Goal: Information Seeking & Learning: Learn about a topic

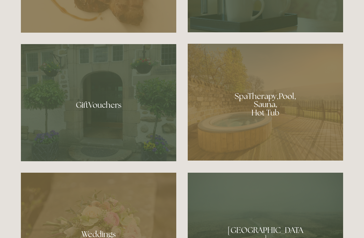
scroll to position [490, 0]
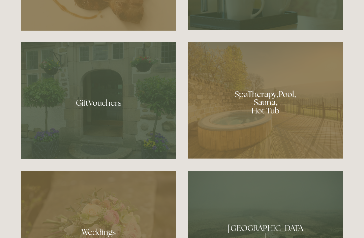
click at [234, 134] on div at bounding box center [265, 100] width 155 height 117
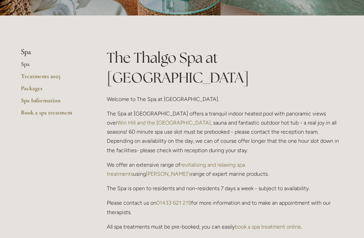
scroll to position [126, 0]
click at [27, 88] on link "Packages" at bounding box center [53, 91] width 64 height 12
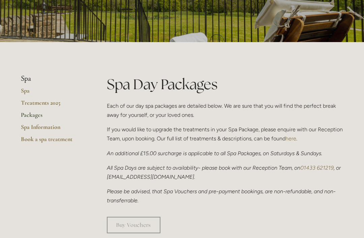
scroll to position [92, 0]
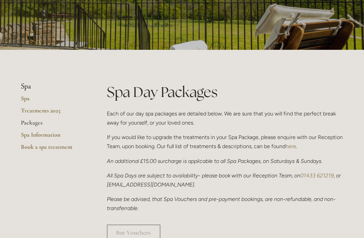
click at [28, 109] on link "Treatments 2025" at bounding box center [53, 113] width 64 height 12
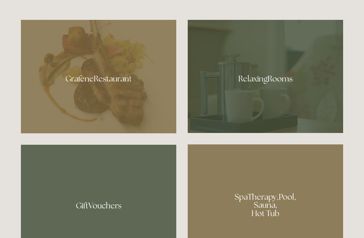
scroll to position [387, 0]
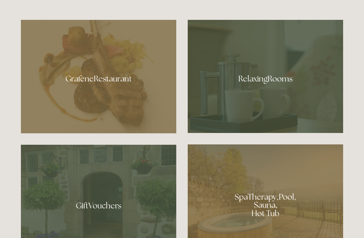
click at [84, 95] on div at bounding box center [98, 77] width 155 height 114
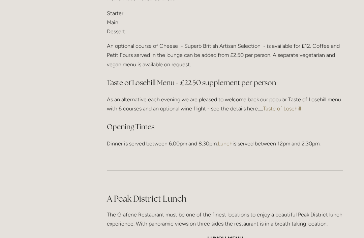
scroll to position [913, 0]
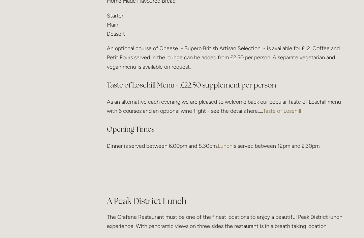
click at [277, 108] on link "Taste of Losehill" at bounding box center [282, 111] width 38 height 6
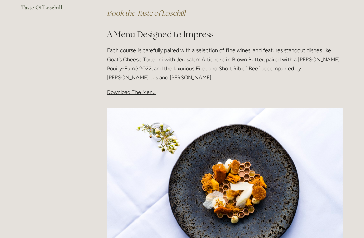
scroll to position [203, 0]
click at [120, 94] on span "Download The Menu" at bounding box center [131, 92] width 49 height 6
click at [131, 90] on span "Download The Menu" at bounding box center [131, 92] width 49 height 6
click at [134, 93] on span "Download The Menu" at bounding box center [131, 92] width 49 height 6
click at [134, 89] on span "Download The Menu" at bounding box center [131, 92] width 49 height 6
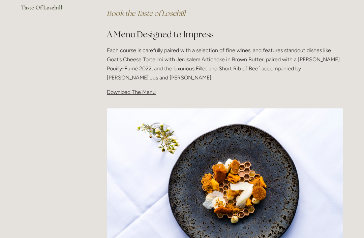
click at [136, 93] on span "Download The Menu" at bounding box center [131, 92] width 49 height 6
click at [127, 96] on div "Taste Of Losehill Embark on a Culinary Journey with our "Taste of Losehill" Exp…" at bounding box center [225, 17] width 248 height 172
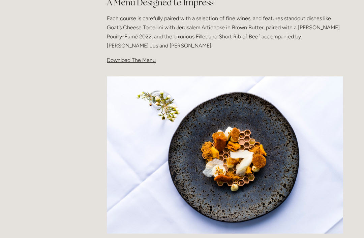
scroll to position [235, 0]
click at [125, 58] on span "Download The Menu" at bounding box center [131, 60] width 49 height 6
click at [136, 63] on p "Download The Menu" at bounding box center [225, 60] width 236 height 9
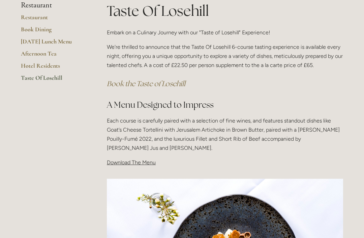
scroll to position [132, 0]
click at [136, 160] on span "Download The Menu" at bounding box center [131, 163] width 49 height 6
click at [130, 161] on span "Download The Menu" at bounding box center [131, 163] width 49 height 6
click at [134, 164] on span "Download The Menu" at bounding box center [131, 163] width 49 height 6
click at [138, 161] on span "Download The Menu" at bounding box center [131, 163] width 49 height 6
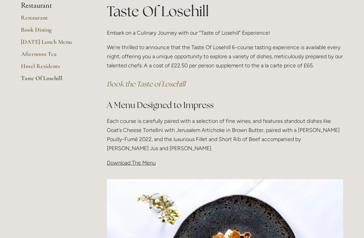
click at [139, 161] on span "Download The Menu" at bounding box center [131, 163] width 49 height 6
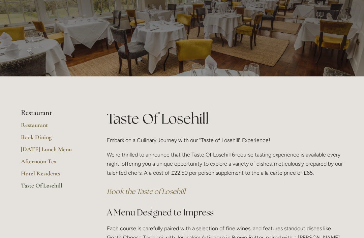
scroll to position [0, 0]
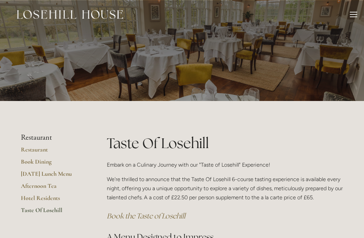
click at [30, 149] on link "Restaurant" at bounding box center [53, 152] width 64 height 12
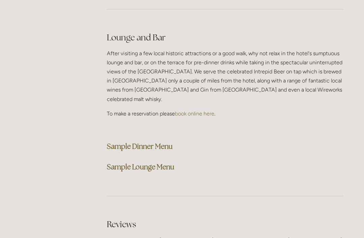
scroll to position [1692, 0]
click at [124, 142] on strong "Sample Dinner Menu" at bounding box center [140, 146] width 66 height 9
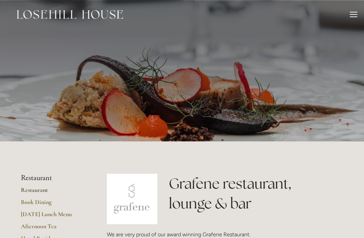
scroll to position [0, 0]
click at [352, 13] on div at bounding box center [353, 14] width 7 height 7
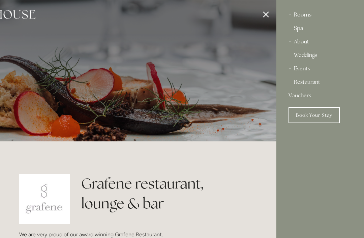
scroll to position [0, 0]
click at [303, 119] on link "Book Your Stay" at bounding box center [314, 115] width 51 height 16
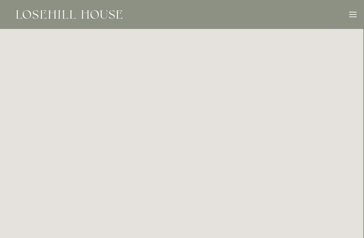
scroll to position [0, 1]
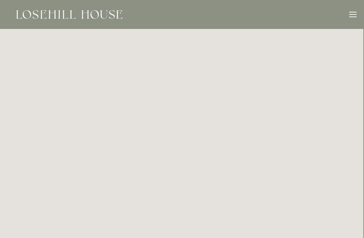
click at [346, 17] on div "Rooms Rooms Your Stay Book a stay Offers Spa About" at bounding box center [181, 14] width 351 height 29
click at [350, 8] on div "Rooms Rooms Your Stay Book a stay Offers Spa About" at bounding box center [181, 14] width 351 height 29
click at [351, 12] on div at bounding box center [352, 12] width 7 height 1
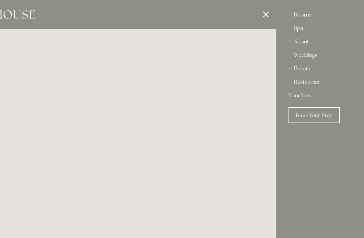
click at [300, 42] on div "About" at bounding box center [320, 41] width 63 height 13
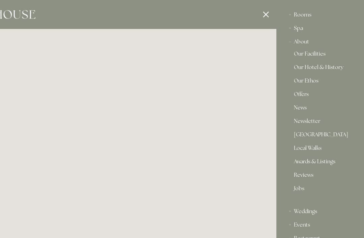
click at [299, 150] on link "Local Walks" at bounding box center [320, 150] width 53 height 8
click at [355, 57] on nav "Rooms Rooms Your Stay Book a stay Offers Spa Spa" at bounding box center [320, 152] width 88 height 304
click at [262, 17] on div at bounding box center [94, 119] width 364 height 238
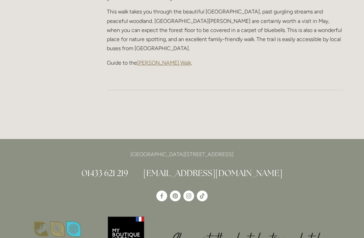
scroll to position [997, 0]
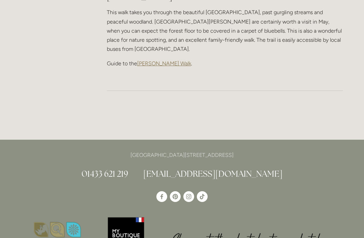
click at [245, 151] on p "[GEOGRAPHIC_DATA][STREET_ADDRESS]" at bounding box center [182, 155] width 322 height 9
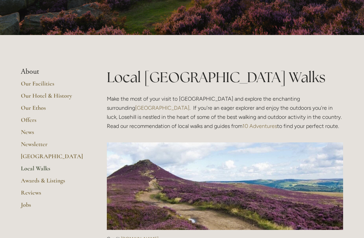
scroll to position [0, 0]
